Goal: Information Seeking & Learning: Find specific fact

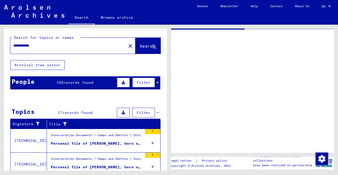
scroll to position [286, 0]
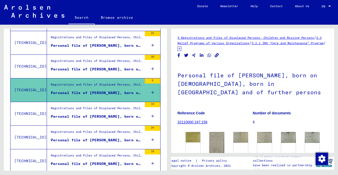
click at [68, 109] on div "Registrations and Files of Displaced Persons, Children and Missing Persons / Re…" at bounding box center [97, 109] width 92 height 7
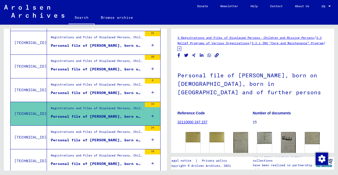
click at [226, 96] on h1 "Personal file of [PERSON_NAME], born on [DEMOGRAPHIC_DATA], born in [GEOGRAPHIC…" at bounding box center [252, 82] width 150 height 39
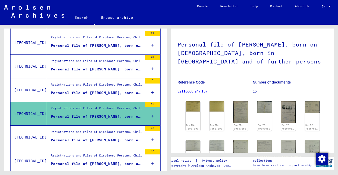
scroll to position [41, 0]
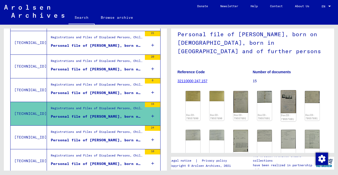
click at [289, 106] on img at bounding box center [288, 101] width 15 height 23
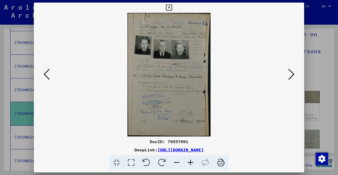
click at [321, 33] on div at bounding box center [169, 87] width 338 height 175
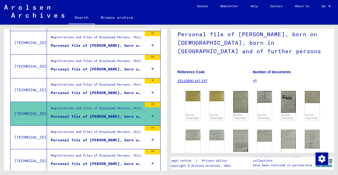
scroll to position [0, 0]
click at [303, 68] on figure "Number of documents 15" at bounding box center [290, 77] width 75 height 23
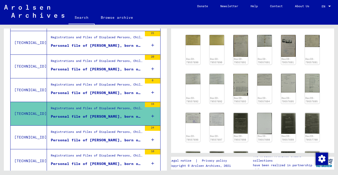
scroll to position [103, 0]
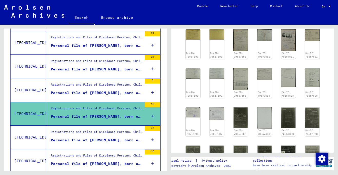
click at [120, 131] on div "Registrations and Files of Displaced Persons, Children and Missing Persons / Re…" at bounding box center [97, 132] width 92 height 7
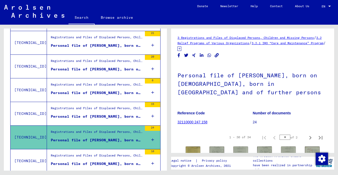
click at [229, 98] on h1 "Personal file of [PERSON_NAME], born on [DEMOGRAPHIC_DATA], born in [GEOGRAPHIC…" at bounding box center [252, 82] width 150 height 39
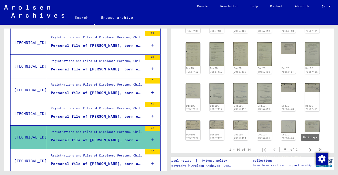
click at [309, 147] on icon "Next page" at bounding box center [310, 149] width 7 height 7
type input "*"
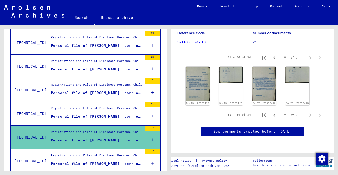
scroll to position [82, 0]
click at [92, 156] on div "Registrations and Files of Displaced Persons, Children and Missing Persons / Re…" at bounding box center [97, 161] width 92 height 16
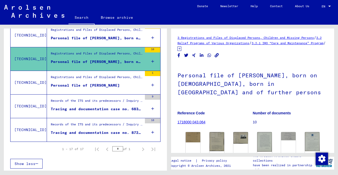
scroll to position [389, 0]
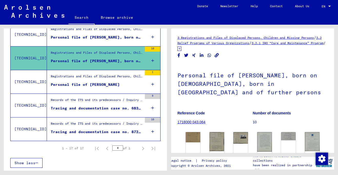
click at [109, 81] on figure "Registrations and Files of Displaced Persons, Children and Missing Persons / Re…" at bounding box center [97, 78] width 92 height 8
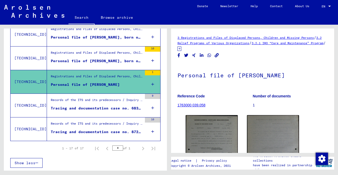
click at [102, 101] on div "Records of the ITS and its predecessors / Inquiry processing / ITS case files a…" at bounding box center [97, 100] width 92 height 7
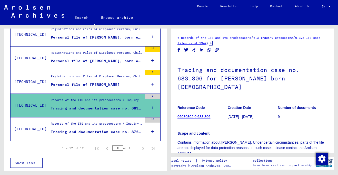
click at [92, 124] on div "Records of the ITS and its predecessors / Inquiry processing / ITS case files a…" at bounding box center [97, 124] width 92 height 7
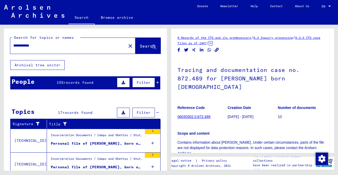
click at [27, 44] on input "**********" at bounding box center [68, 45] width 110 height 5
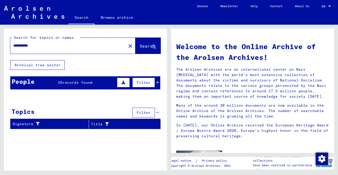
click at [83, 81] on span "records found" at bounding box center [78, 82] width 30 height 5
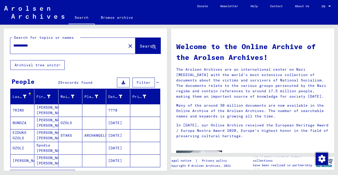
click at [4, 128] on div "Last Name First Name Maiden Name Place of Birth Date of Birth Prisoner # ?RINS …" at bounding box center [85, 137] width 163 height 97
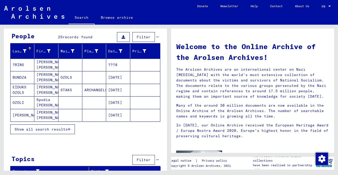
scroll to position [51, 0]
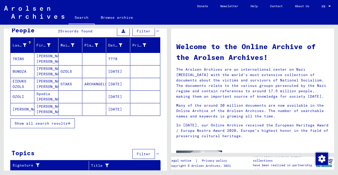
click at [46, 126] on button "Show all search results" at bounding box center [42, 123] width 65 height 10
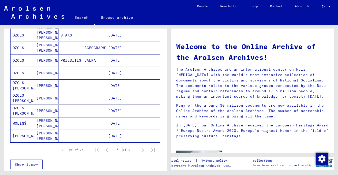
scroll to position [256, 0]
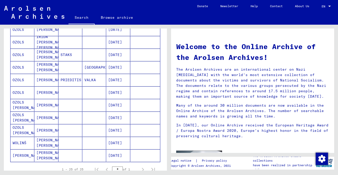
click at [25, 106] on mat-cell "OZOLS [PERSON_NAME]" at bounding box center [23, 105] width 24 height 12
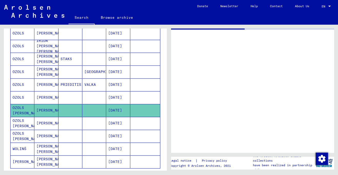
scroll to position [260, 0]
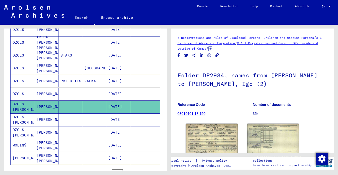
click at [245, 90] on h1 "Folder DP2984, names from [PERSON_NAME] to [PERSON_NAME], Igo (2)" at bounding box center [252, 78] width 150 height 31
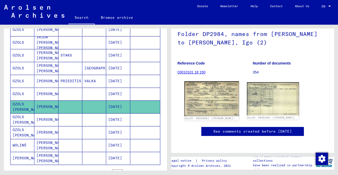
scroll to position [0, 0]
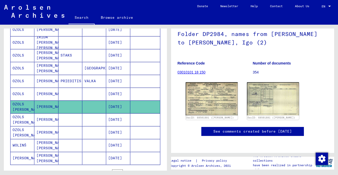
click at [4, 106] on div "Last Name First Name Maiden Name Place of Birth Date of Birth Prisoner # ?RINS …" at bounding box center [85, 13] width 163 height 369
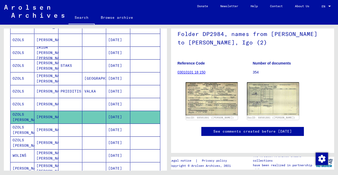
click at [6, 106] on div "Last Name First Name Maiden Name Place of Birth Date of Birth Prisoner # ?RINS …" at bounding box center [85, 23] width 163 height 369
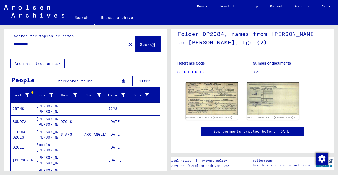
scroll to position [0, 0]
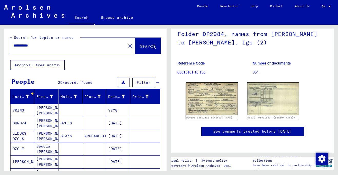
click at [24, 46] on input "**********" at bounding box center [68, 45] width 110 height 5
type input "**********"
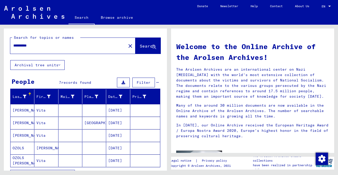
click at [7, 120] on div "Last Name First Name Maiden Name Place of Birth Date of Birth Prisoner # [PERSO…" at bounding box center [85, 137] width 163 height 97
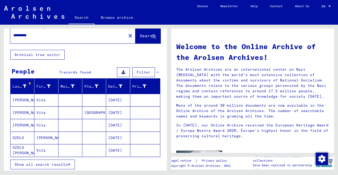
click at [48, 163] on span "Show all search results" at bounding box center [41, 164] width 53 height 5
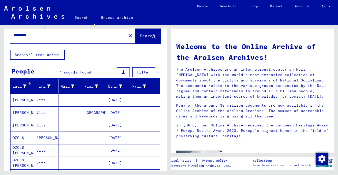
click at [3, 163] on div "**********" at bounding box center [84, 98] width 169 height 146
click at [6, 155] on div "Last Name First Name Maiden Name Place of Birth Date of Birth Prisoner # [PERSO…" at bounding box center [85, 147] width 163 height 136
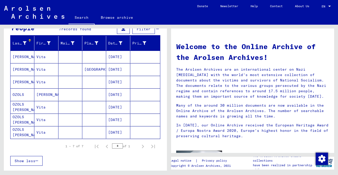
scroll to position [52, 0]
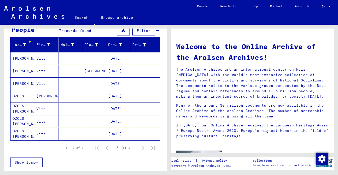
click at [69, 110] on mat-cell at bounding box center [70, 108] width 24 height 12
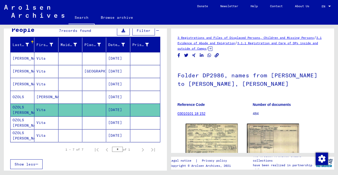
click at [52, 120] on mat-cell "Vita" at bounding box center [46, 122] width 24 height 13
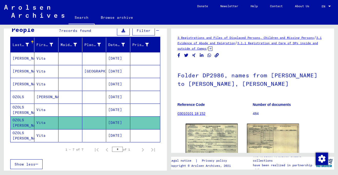
click at [45, 133] on mat-cell "Vita" at bounding box center [46, 135] width 24 height 13
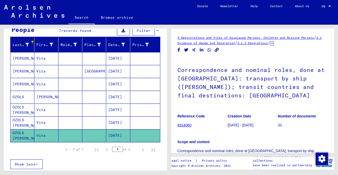
click at [258, 77] on h1 "Correspondence and nominal roles, done at [GEOGRAPHIC_DATA]: transport by ship …" at bounding box center [252, 82] width 150 height 48
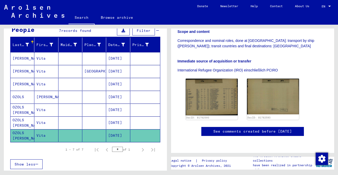
scroll to position [133, 0]
